Goal: Information Seeking & Learning: Learn about a topic

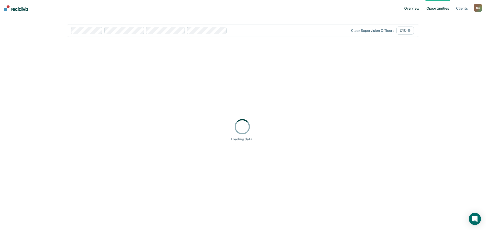
click at [412, 9] on link "Overview" at bounding box center [411, 8] width 17 height 16
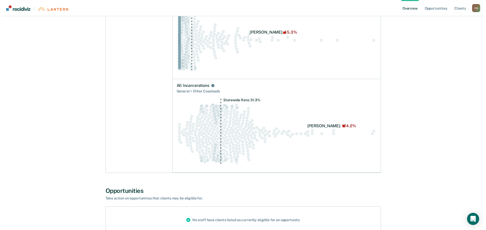
scroll to position [7, 0]
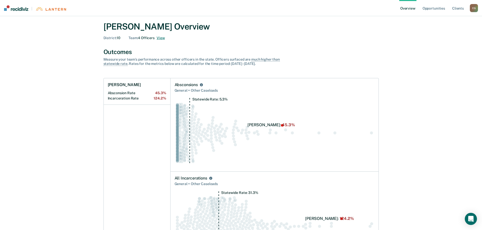
click at [161, 38] on button "View" at bounding box center [161, 38] width 8 height 4
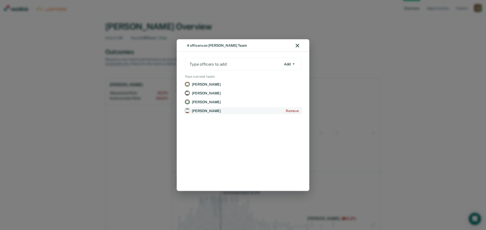
click at [204, 110] on p "[PERSON_NAME]" at bounding box center [206, 111] width 29 height 4
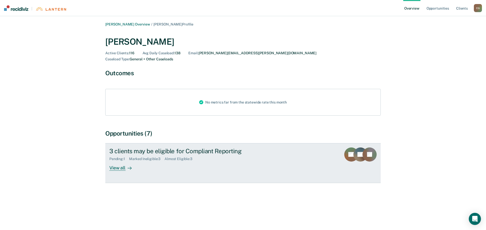
click at [116, 162] on div "View all" at bounding box center [123, 166] width 28 height 10
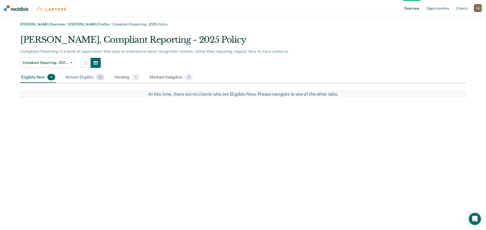
click at [80, 78] on div "Almost Eligible 3" at bounding box center [84, 77] width 41 height 11
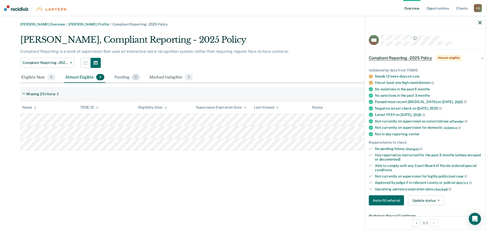
click at [127, 79] on div "Pending 1" at bounding box center [126, 77] width 27 height 11
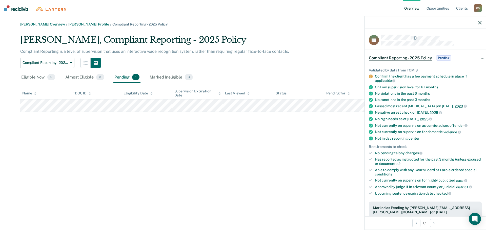
click at [414, 7] on link "Overview" at bounding box center [411, 8] width 17 height 16
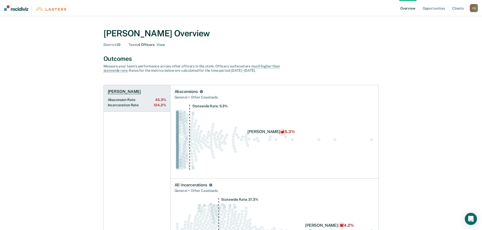
click at [124, 91] on h1 "[PERSON_NAME]" at bounding box center [124, 91] width 33 height 5
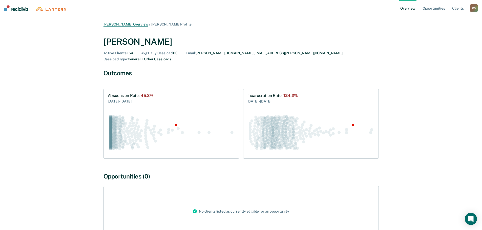
click at [131, 25] on link "[PERSON_NAME] Overview" at bounding box center [125, 24] width 45 height 4
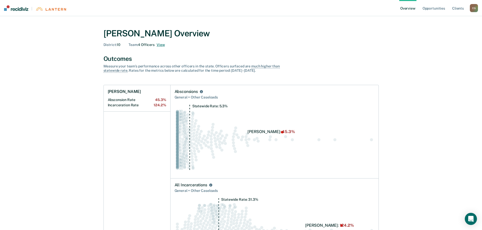
click at [161, 45] on button "View" at bounding box center [161, 45] width 8 height 4
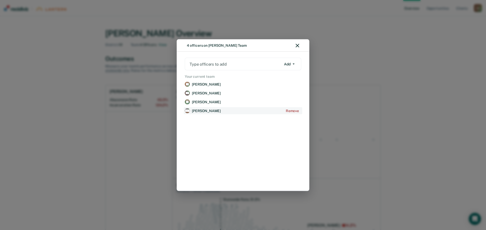
click at [207, 112] on p "[PERSON_NAME]" at bounding box center [206, 111] width 29 height 4
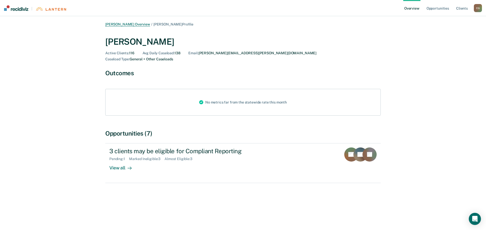
click at [136, 24] on link "[PERSON_NAME] Overview" at bounding box center [127, 24] width 45 height 4
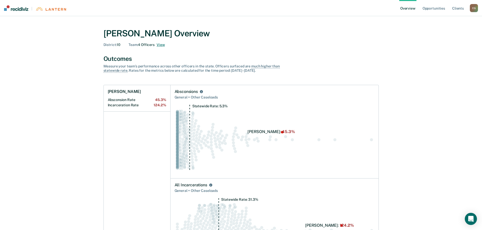
click at [160, 44] on button "View" at bounding box center [161, 45] width 8 height 4
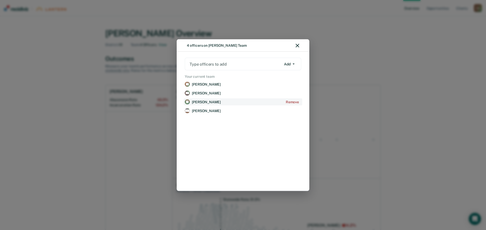
click at [209, 104] on link "[PERSON_NAME] Remove" at bounding box center [243, 102] width 118 height 7
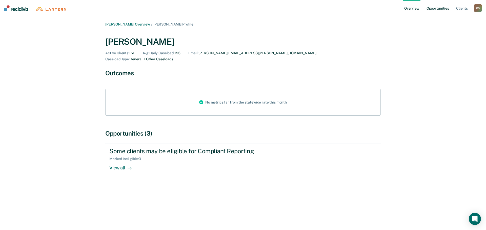
click at [433, 8] on link "Opportunities" at bounding box center [437, 8] width 25 height 16
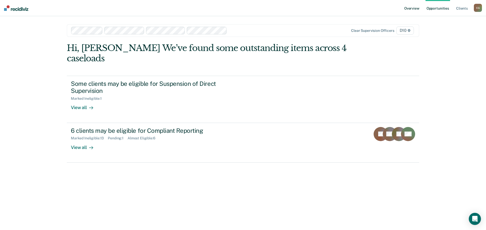
click at [414, 8] on link "Overview" at bounding box center [411, 8] width 17 height 16
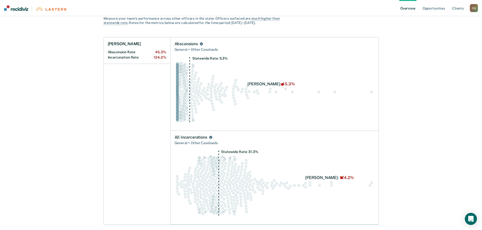
scroll to position [32, 0]
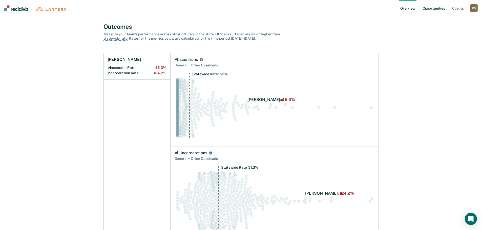
click at [434, 8] on link "Opportunities" at bounding box center [433, 8] width 25 height 16
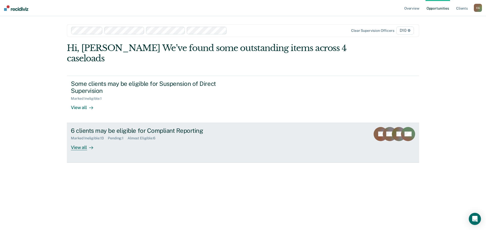
click at [78, 141] on div "View all" at bounding box center [85, 146] width 28 height 10
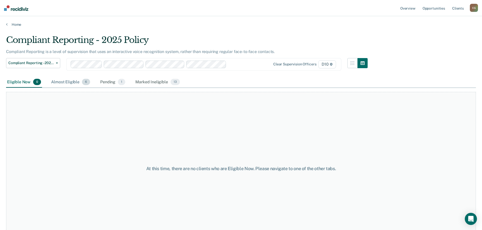
click at [75, 83] on div "Almost Eligible 6" at bounding box center [70, 82] width 41 height 11
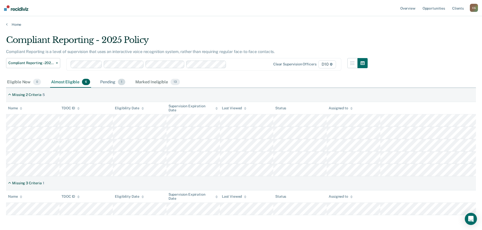
click at [107, 82] on div "Pending 1" at bounding box center [112, 82] width 27 height 11
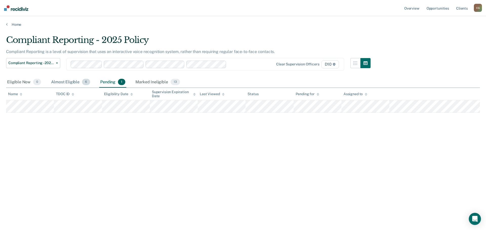
click at [71, 82] on div "Almost Eligible 6" at bounding box center [70, 82] width 41 height 11
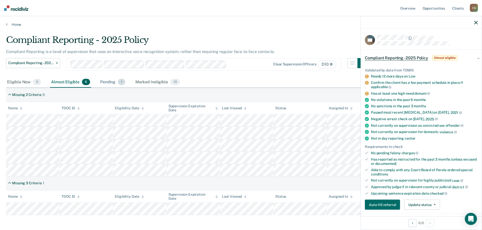
click at [108, 80] on div "Pending 1" at bounding box center [112, 82] width 27 height 11
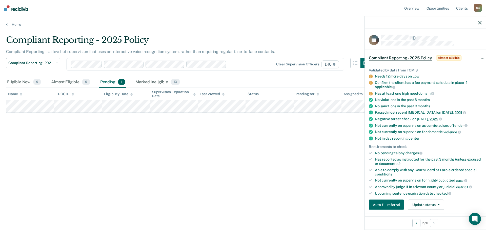
click at [479, 23] on icon "button" at bounding box center [480, 23] width 4 height 4
